Goal: Transaction & Acquisition: Purchase product/service

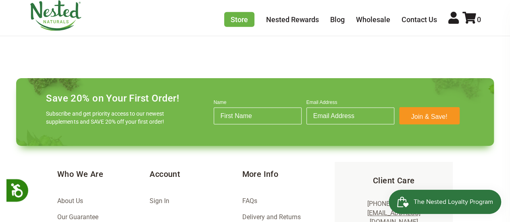
scroll to position [1076, 0]
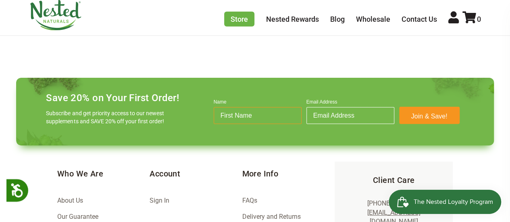
click at [249, 117] on input "Name" at bounding box center [257, 115] width 88 height 17
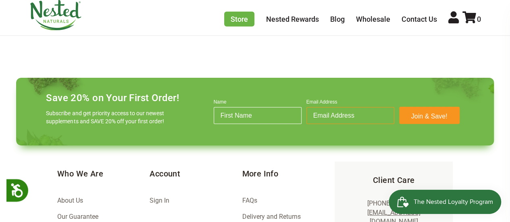
click at [330, 115] on input "Email Address" at bounding box center [350, 115] width 88 height 17
type input "storeupdation1@gmail.com"
type input "Ambika"
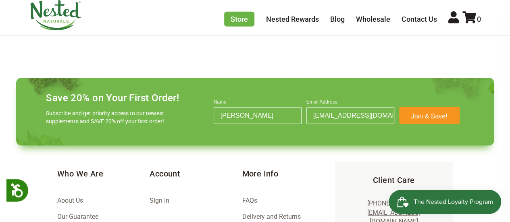
click at [426, 114] on button "Join & Save!" at bounding box center [429, 115] width 60 height 17
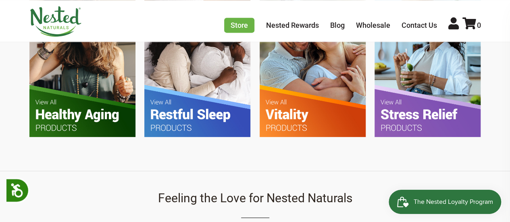
scroll to position [0, 707]
click at [164, 115] on img at bounding box center [197, 66] width 106 height 141
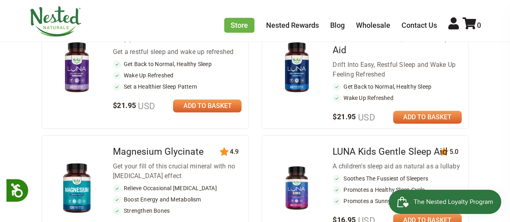
scroll to position [388, 0]
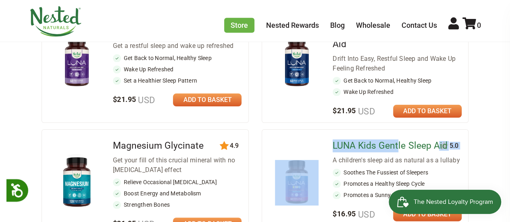
drag, startPoint x: 332, startPoint y: 135, endPoint x: 399, endPoint y: 137, distance: 67.3
click at [399, 137] on div "75 5.0 [PERSON_NAME] Kids Gentle Sleep Aid A children's sleep aid as natural as…" at bounding box center [364, 182] width 207 height 106
click at [282, 123] on li "75 5.0 [PERSON_NAME] Kids Gentle Sleep Aid A children's sleep aid as natural as…" at bounding box center [364, 179] width 207 height 113
drag, startPoint x: 328, startPoint y: 135, endPoint x: 423, endPoint y: 134, distance: 95.5
click at [423, 134] on div "75 5.0 [PERSON_NAME] Kids Gentle Sleep Aid A children's sleep aid as natural as…" at bounding box center [364, 182] width 207 height 106
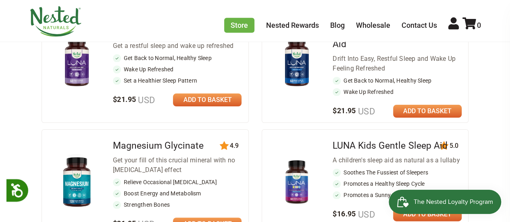
click at [489, 135] on main "Restful Sleep It’s time to make good sleep a priority Can’t remember the last t…" at bounding box center [255, 21] width 510 height 648
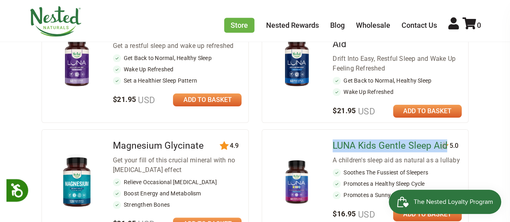
copy link "LUNA Kids Gentle Sleep Aid"
drag, startPoint x: 447, startPoint y: 135, endPoint x: 334, endPoint y: 128, distance: 113.8
click at [334, 139] on h2 "LUNA Kids Gentle Sleep Aid" at bounding box center [396, 145] width 128 height 13
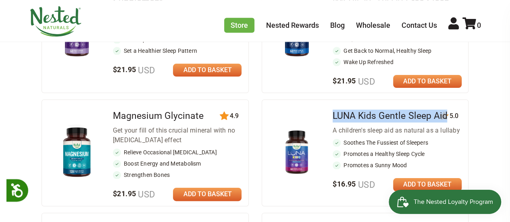
scroll to position [419, 0]
